Goal: Check status: Check status

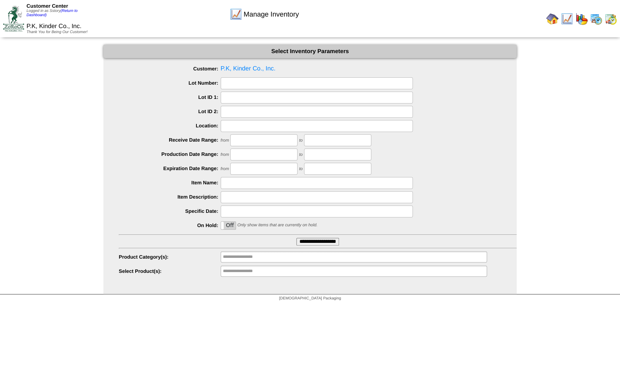
click at [597, 18] on img at bounding box center [596, 19] width 12 height 12
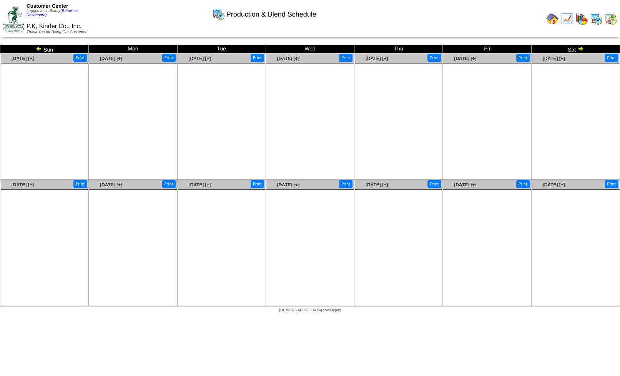
click at [611, 21] on img at bounding box center [611, 19] width 12 height 12
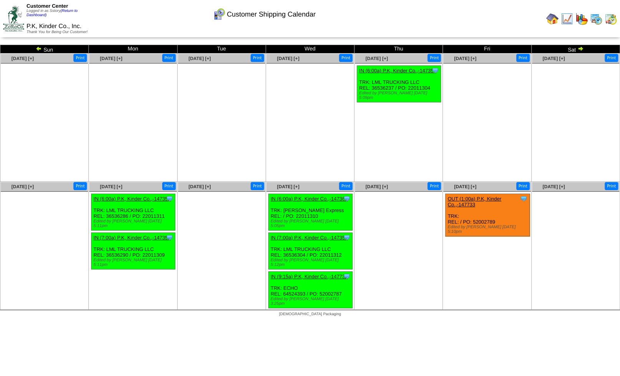
click at [39, 49] on img at bounding box center [39, 48] width 6 height 6
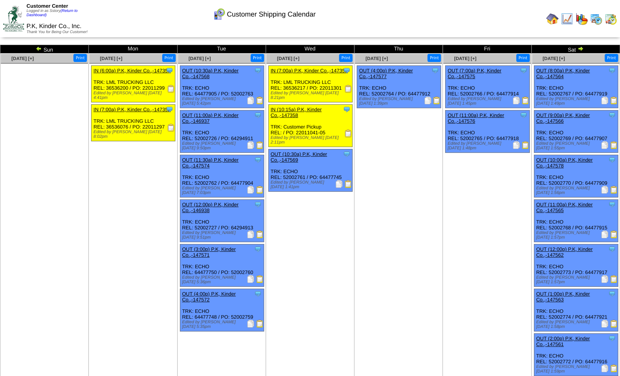
click at [42, 51] on link at bounding box center [40, 50] width 8 height 6
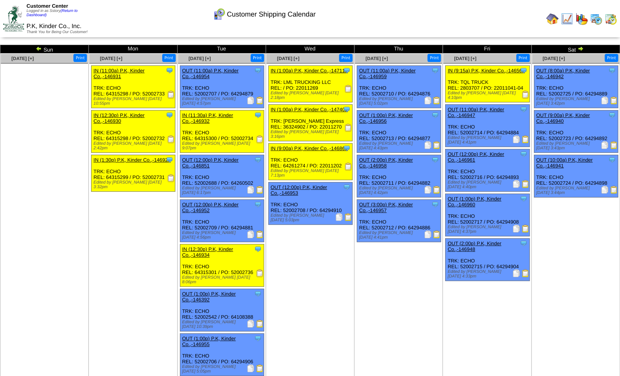
click at [579, 50] on img at bounding box center [580, 48] width 6 height 6
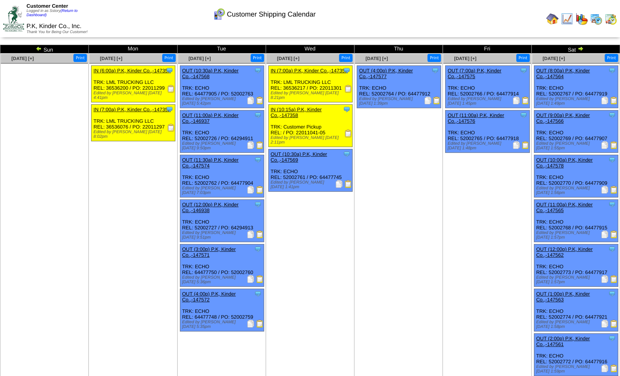
click at [579, 51] on img at bounding box center [580, 48] width 6 height 6
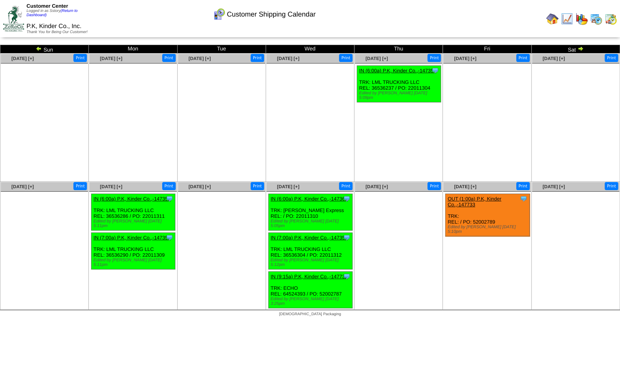
click at [40, 50] on img at bounding box center [39, 48] width 6 height 6
